Goal: Navigation & Orientation: Find specific page/section

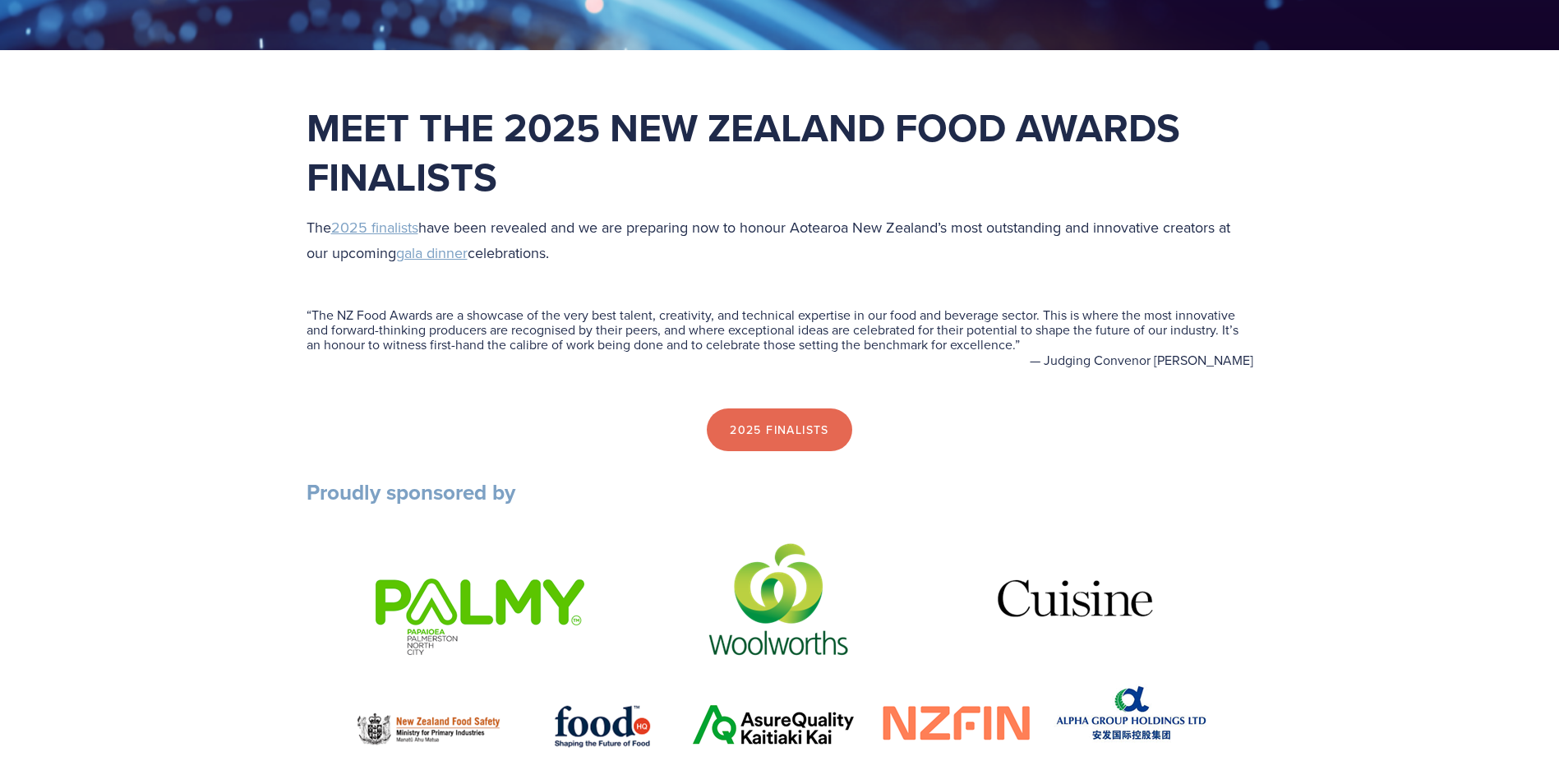
scroll to position [575, 0]
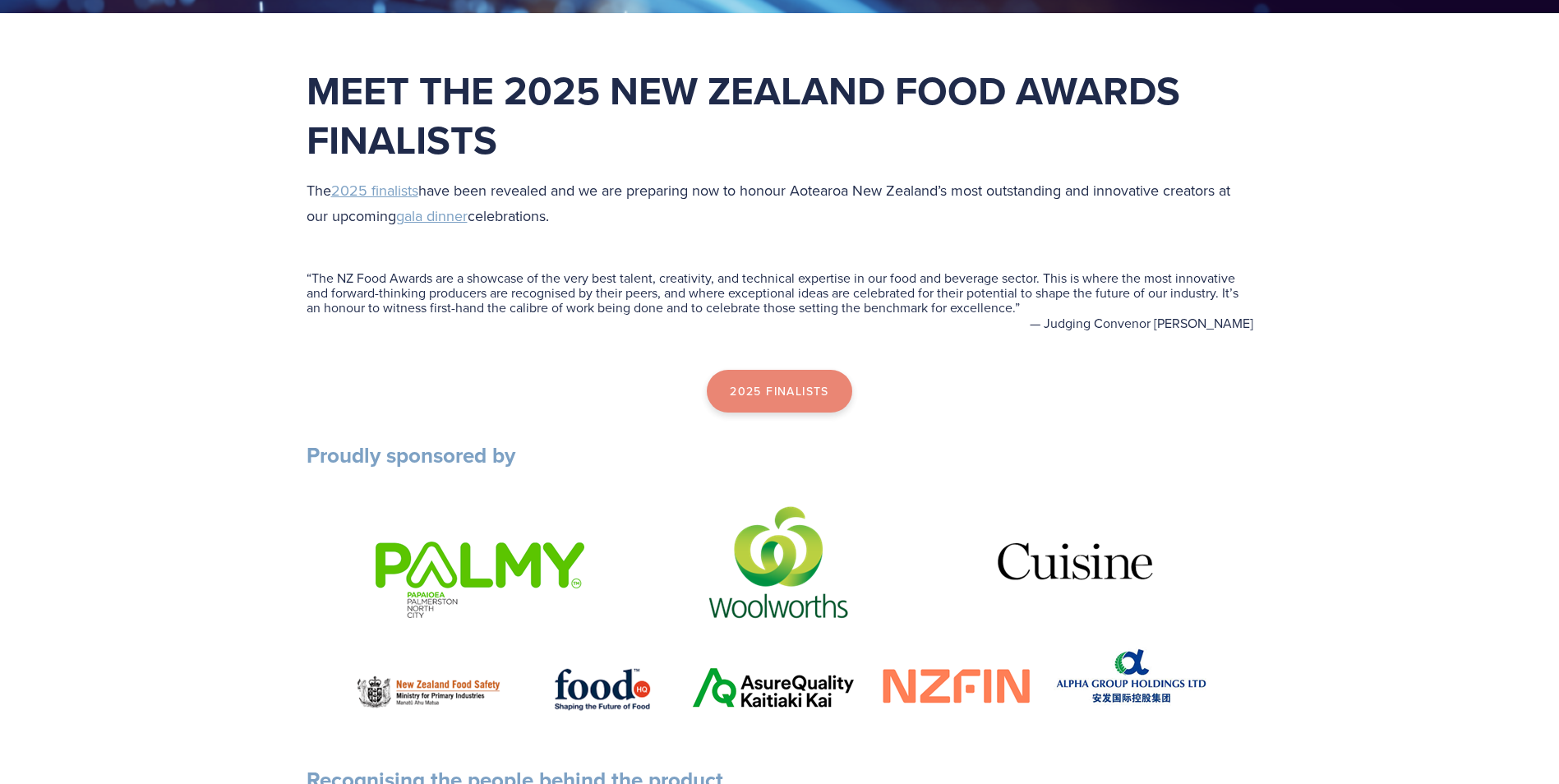
click at [743, 373] on link "2025 Finalists" at bounding box center [779, 391] width 145 height 43
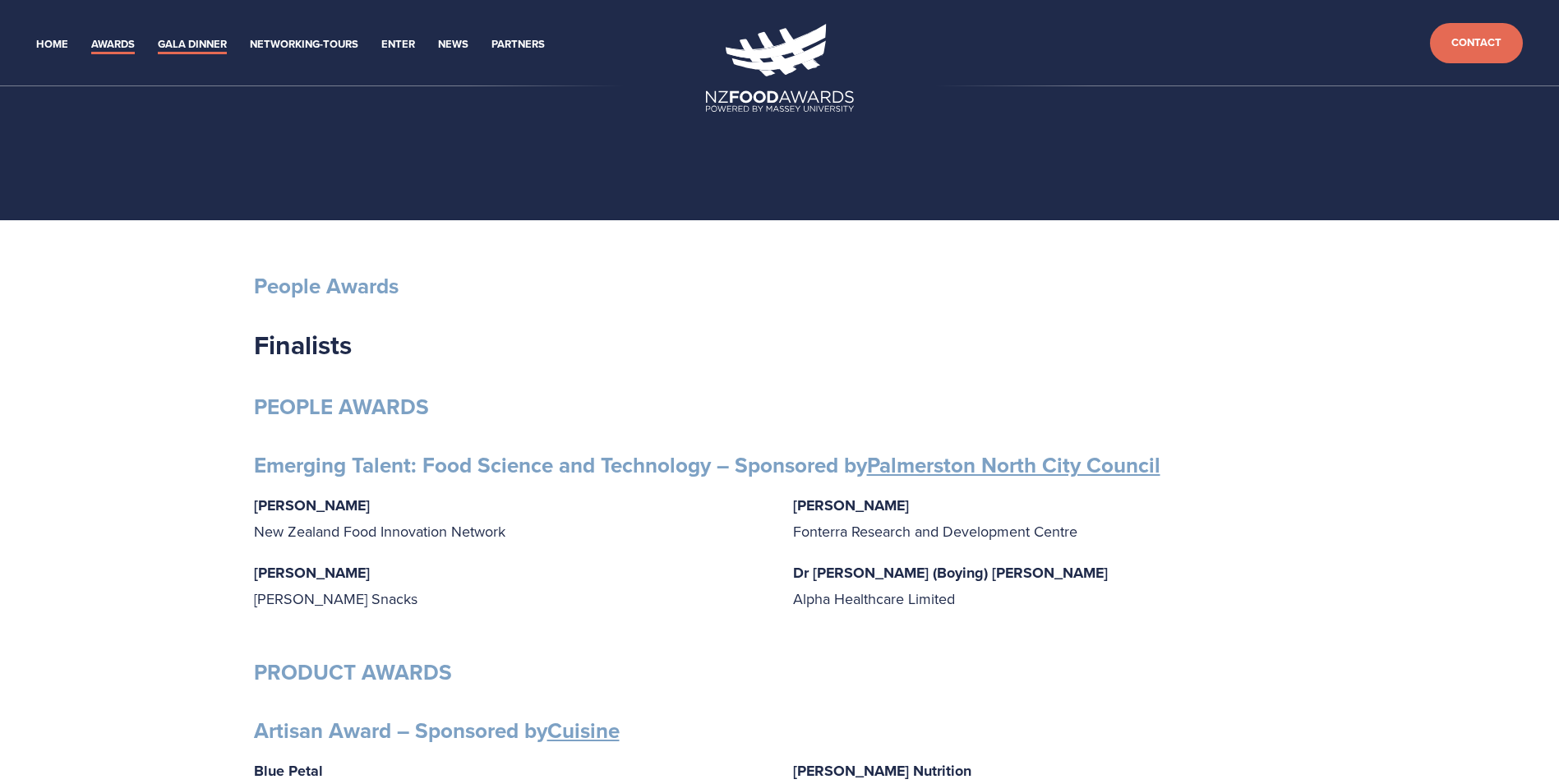
click at [193, 44] on link "Gala Dinner" at bounding box center [192, 45] width 69 height 19
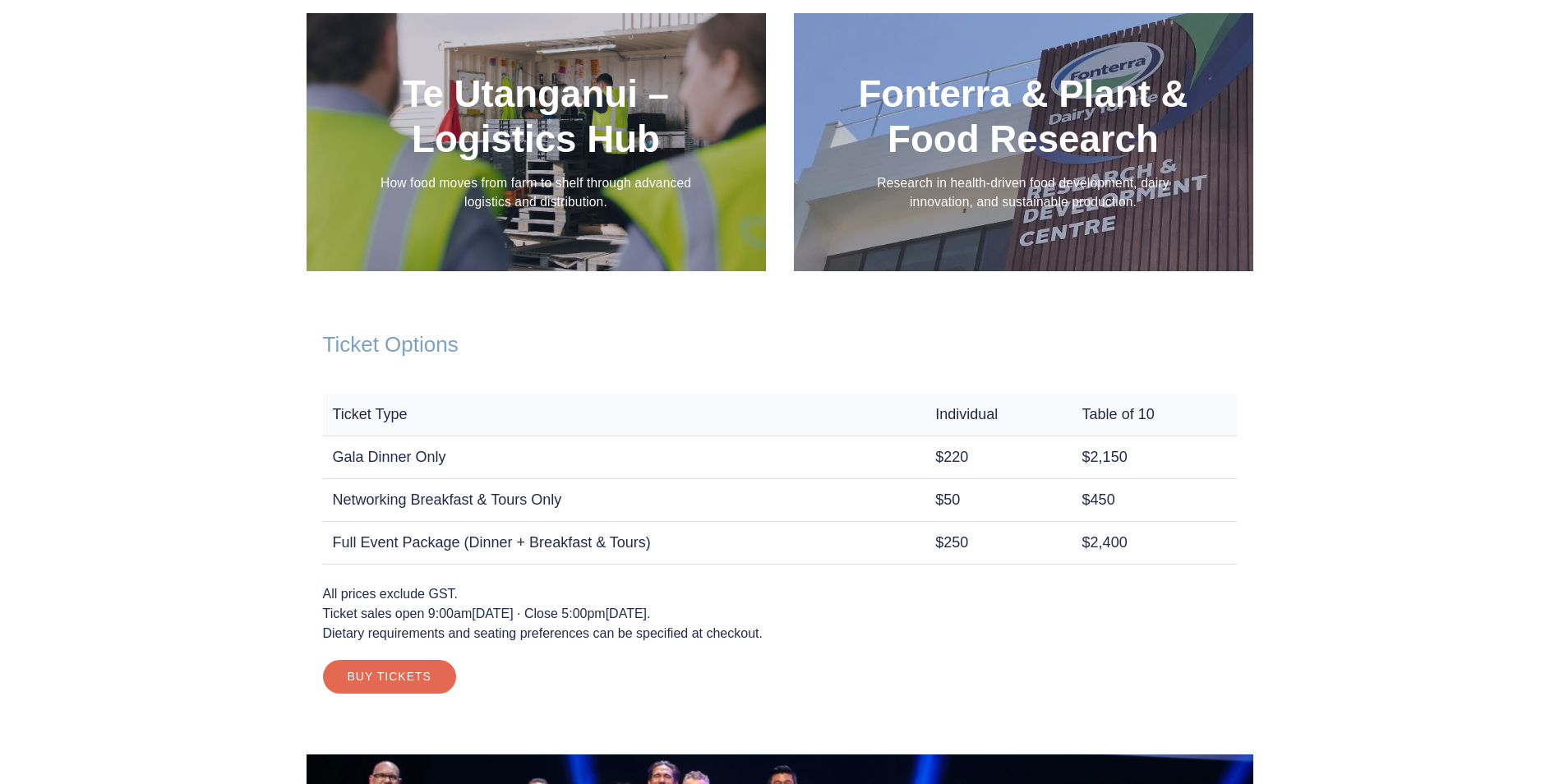
scroll to position [2136, 0]
